Goal: Task Accomplishment & Management: Manage account settings

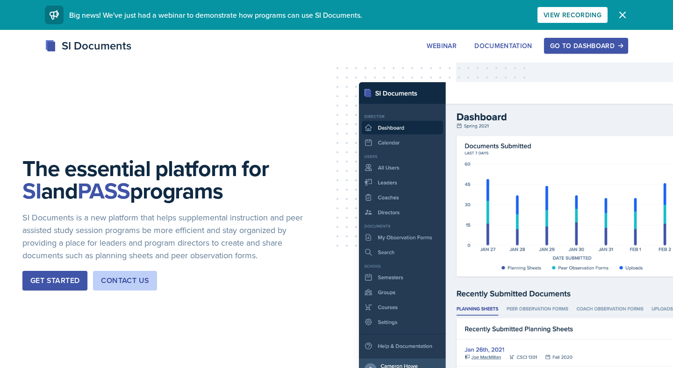
click at [582, 52] on button "Go to Dashboard" at bounding box center [586, 46] width 84 height 16
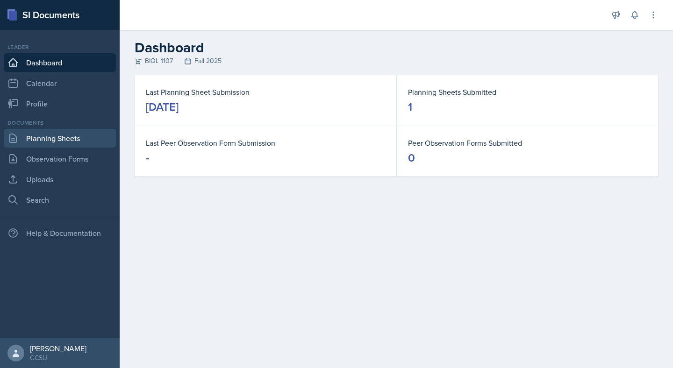
click at [59, 136] on link "Planning Sheets" at bounding box center [60, 138] width 112 height 19
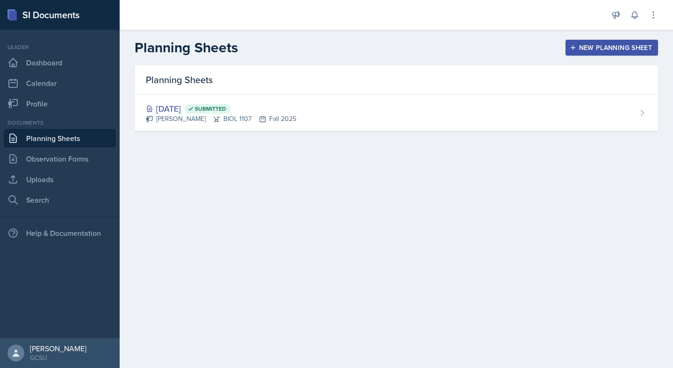
click at [624, 49] on div "New Planning Sheet" at bounding box center [611, 47] width 80 height 7
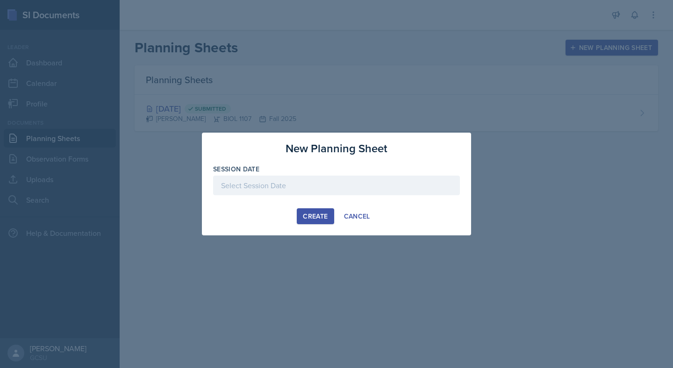
click at [295, 183] on div at bounding box center [336, 186] width 247 height 20
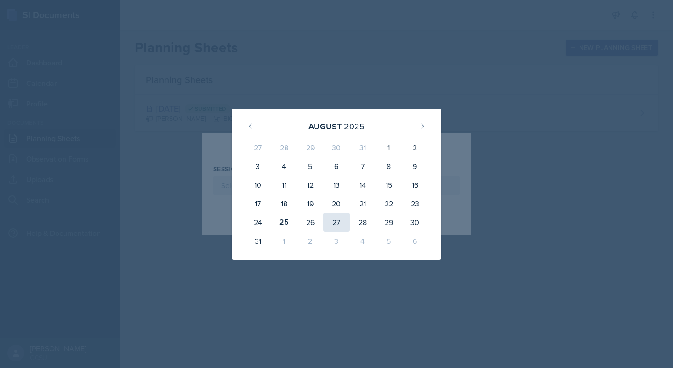
click at [336, 218] on div "27" at bounding box center [336, 222] width 26 height 19
type input "[DATE]"
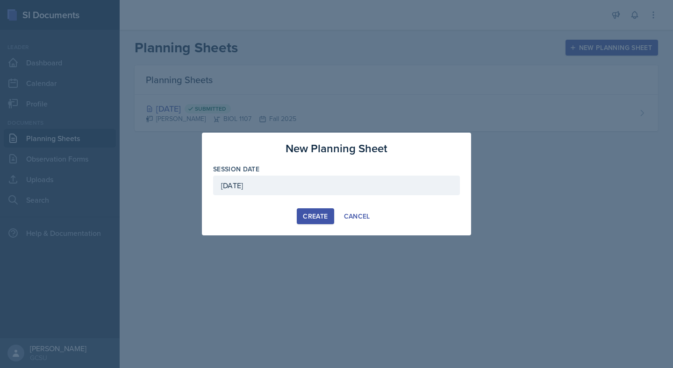
click at [310, 216] on div "Create" at bounding box center [315, 216] width 25 height 7
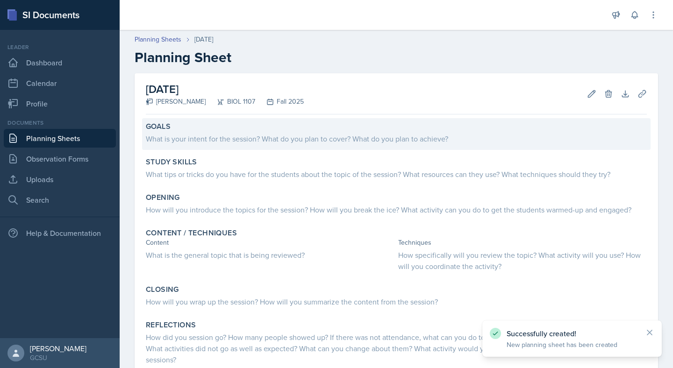
click at [210, 141] on div "What is your intent for the session? What do you plan to cover? What do you pla…" at bounding box center [396, 138] width 501 height 11
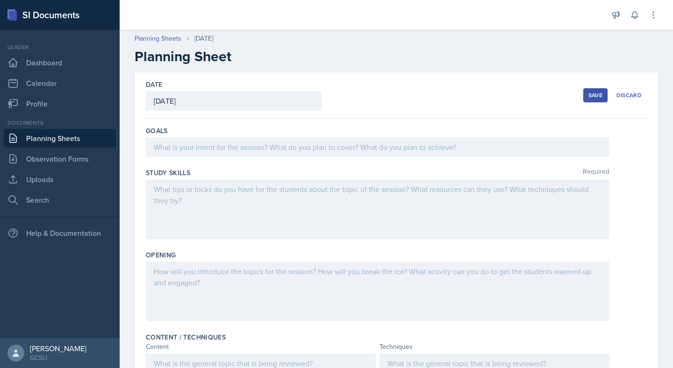
click at [250, 142] on p at bounding box center [378, 147] width 448 height 11
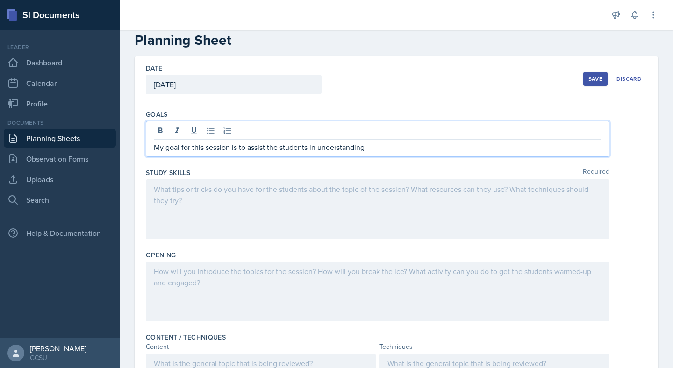
drag, startPoint x: 371, startPoint y: 150, endPoint x: 142, endPoint y: 145, distance: 229.0
click at [142, 145] on div "Date [DATE] [DATE] 27 28 29 30 31 1 2 3 4 5 6 7 8 9 10 11 12 13 14 15 16 17 18 …" at bounding box center [396, 333] width 523 height 555
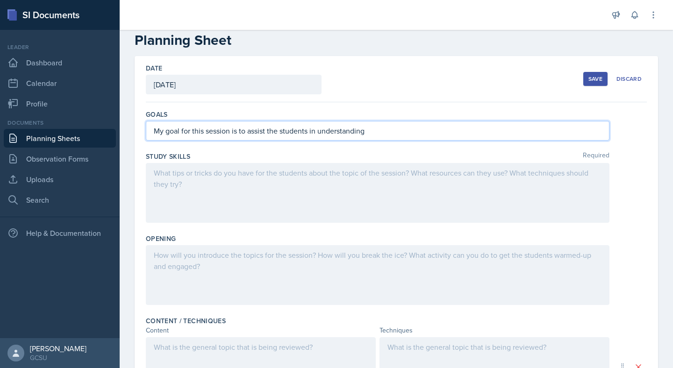
scroll to position [1, 0]
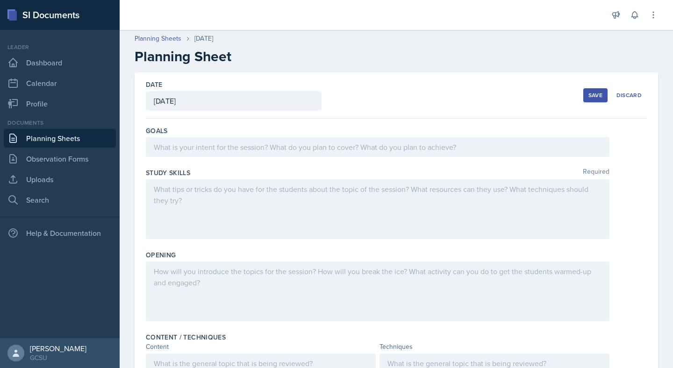
click at [404, 107] on div "Date [DATE] [DATE] 27 28 29 30 31 1 2 3 4 5 6 7 8 9 10 11 12 13 14 15 16 17 18 …" at bounding box center [396, 95] width 501 height 46
click at [627, 94] on div "Discard" at bounding box center [628, 95] width 25 height 7
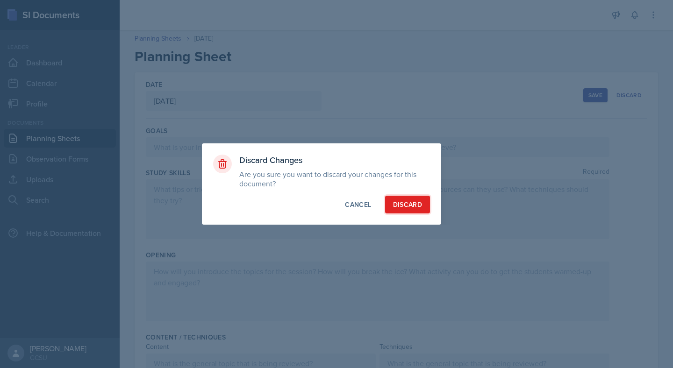
click at [412, 199] on button "Discard" at bounding box center [407, 205] width 45 height 18
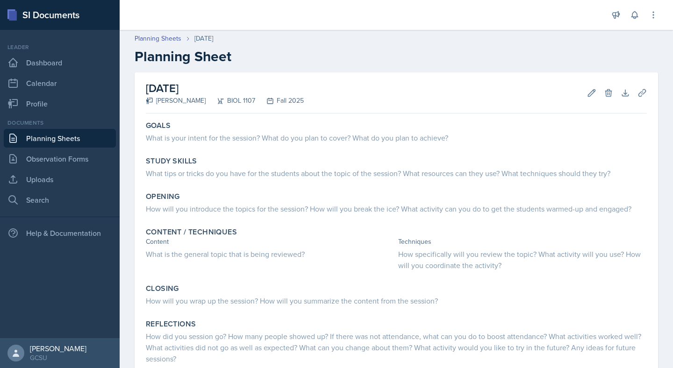
scroll to position [0, 0]
click at [89, 139] on link "Planning Sheets" at bounding box center [60, 138] width 112 height 19
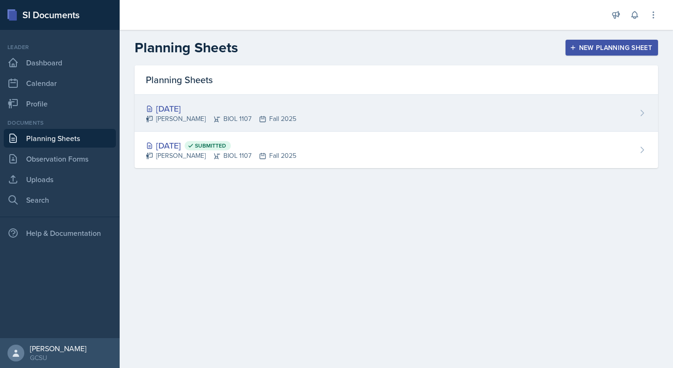
click at [635, 109] on div "[DATE] [PERSON_NAME] BIOL 1107 Fall 2025" at bounding box center [396, 113] width 523 height 37
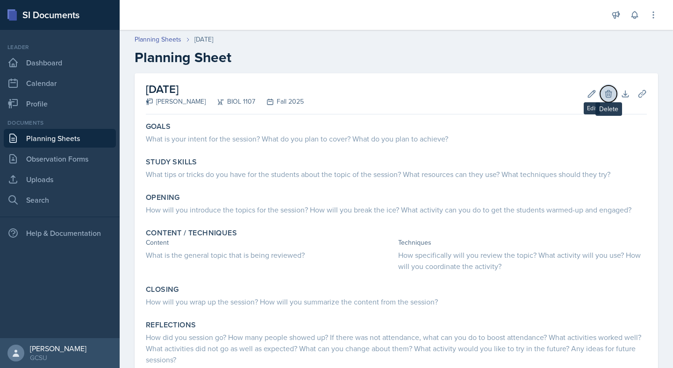
click at [604, 97] on icon at bounding box center [608, 93] width 9 height 9
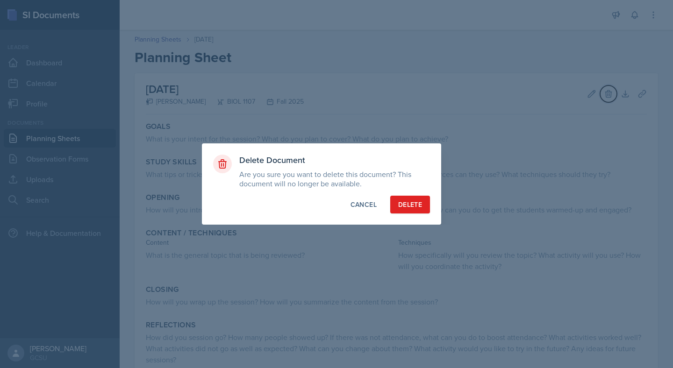
click at [407, 198] on button "Delete" at bounding box center [410, 205] width 40 height 18
